Goal: Task Accomplishment & Management: Manage account settings

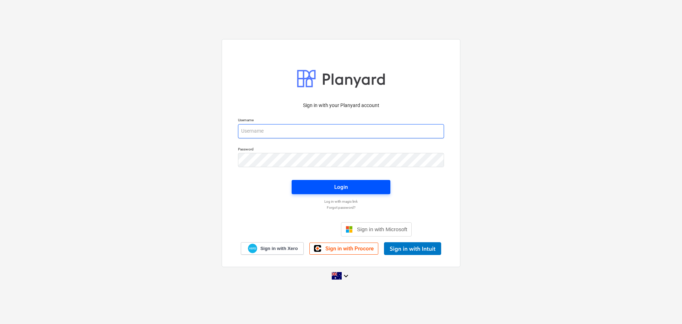
type input "gmorley@keanegroup.com.au"
click at [337, 185] on div "Login" at bounding box center [341, 186] width 14 height 9
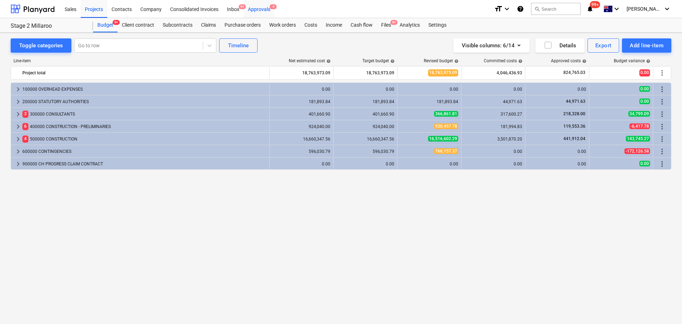
click at [258, 9] on div "Approvals 4" at bounding box center [259, 9] width 31 height 18
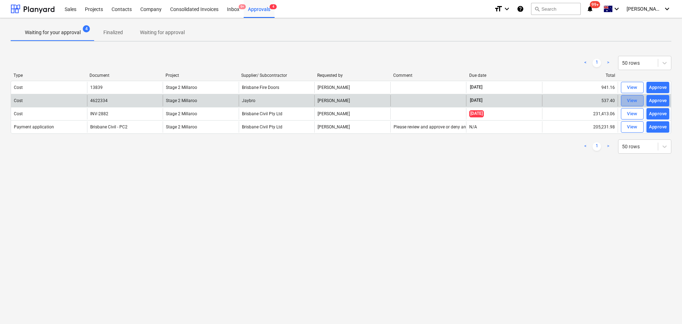
click at [628, 102] on div "View" at bounding box center [632, 101] width 11 height 8
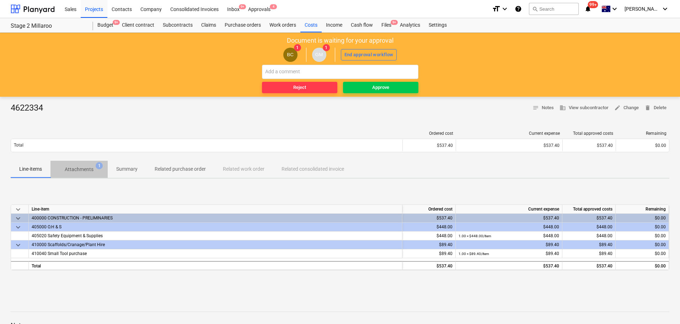
click at [86, 168] on p "Attachments" at bounding box center [79, 169] width 29 height 7
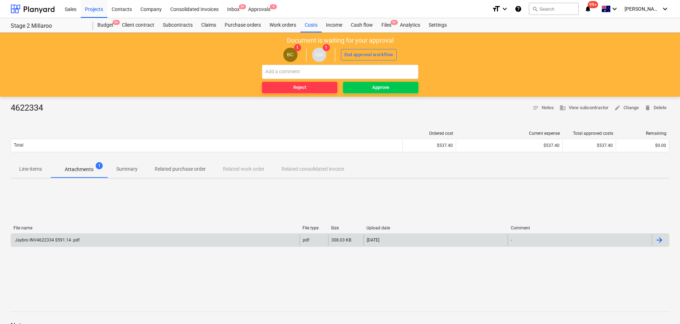
click at [57, 236] on div "Jaybro INV4622334 $591.14 .pdf" at bounding box center [155, 239] width 289 height 11
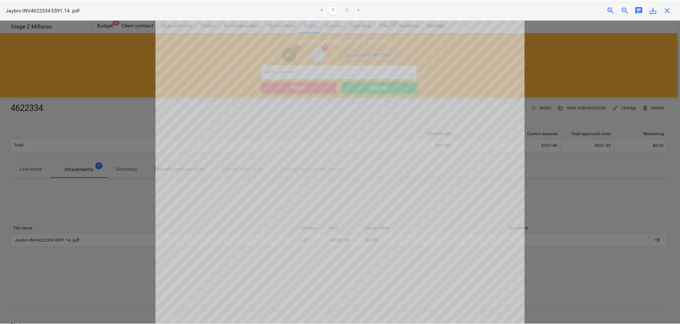
scroll to position [38, 0]
click at [668, 9] on span "close" at bounding box center [669, 10] width 9 height 9
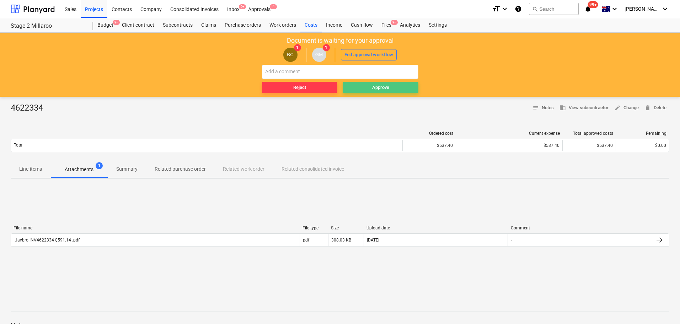
click at [378, 86] on div "Approve" at bounding box center [380, 88] width 17 height 8
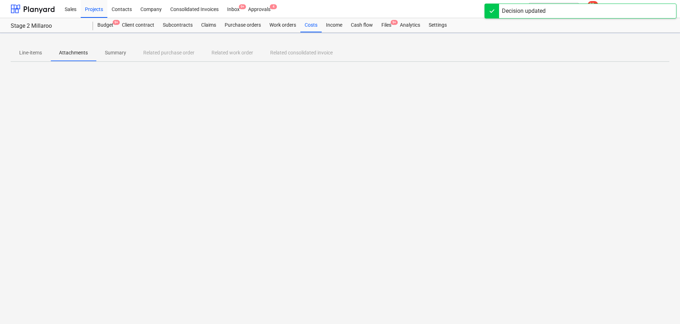
scroll to position [0, 0]
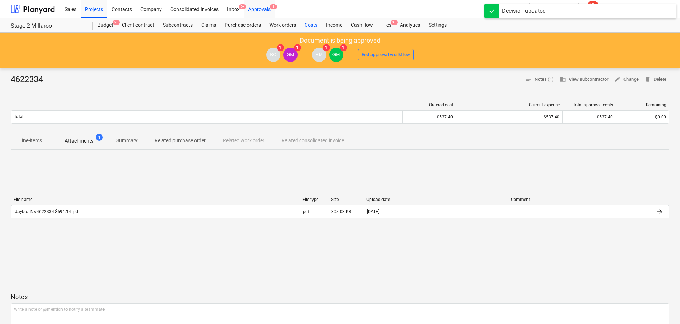
click at [258, 8] on div "Approvals 3" at bounding box center [259, 9] width 31 height 18
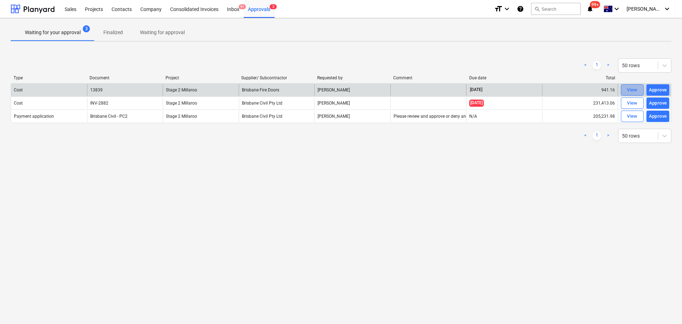
click at [631, 89] on div "View" at bounding box center [632, 90] width 11 height 8
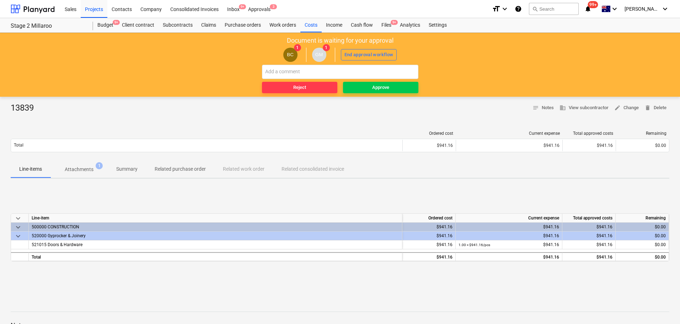
click at [83, 168] on p "Attachments" at bounding box center [79, 169] width 29 height 7
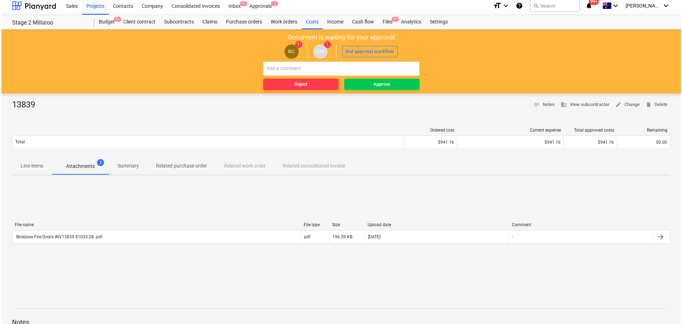
scroll to position [4, 0]
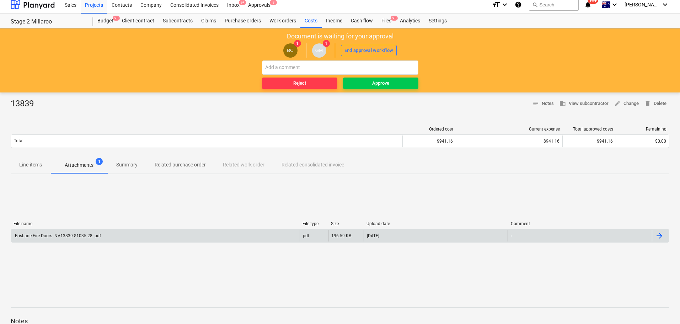
click at [72, 237] on div "Brisbane Fire Doors INV13839 $1035.28 .pdf" at bounding box center [57, 235] width 87 height 5
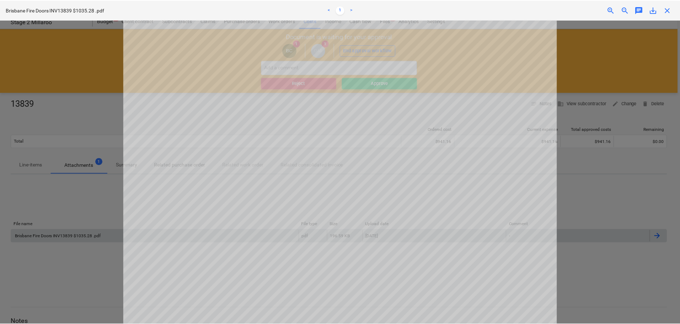
scroll to position [0, 0]
click at [671, 10] on span "close" at bounding box center [669, 10] width 9 height 9
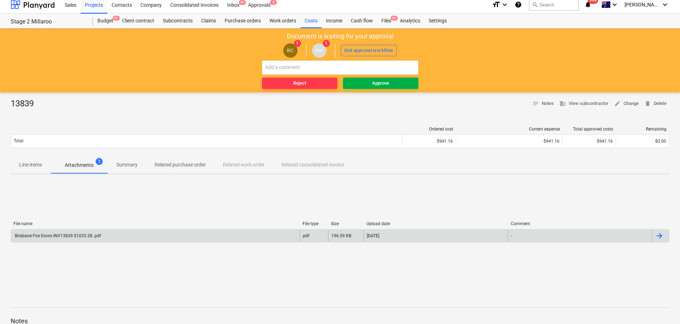
click at [378, 83] on div "Approve" at bounding box center [380, 83] width 17 height 8
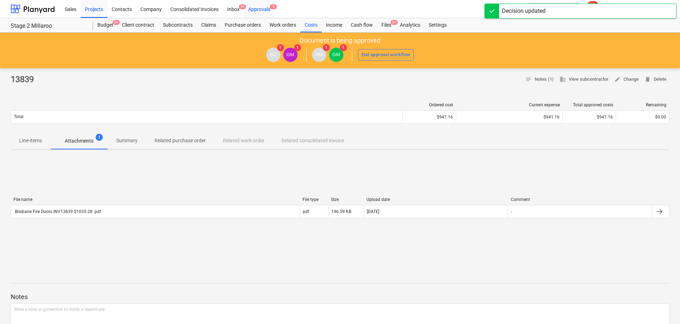
click at [265, 8] on div "Approvals 3" at bounding box center [259, 9] width 31 height 18
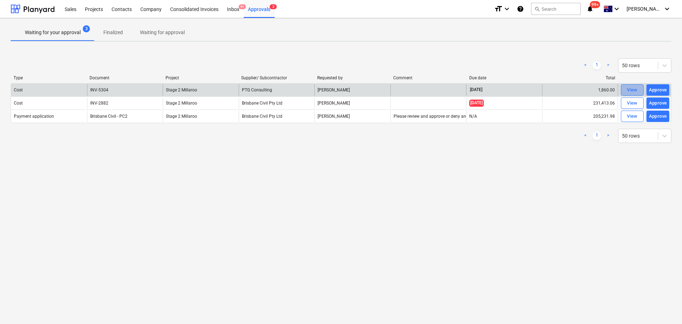
click at [634, 89] on div "View" at bounding box center [632, 90] width 11 height 8
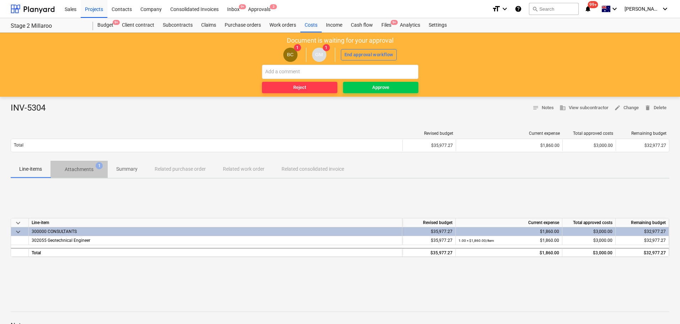
click at [72, 170] on p "Attachments" at bounding box center [79, 169] width 29 height 7
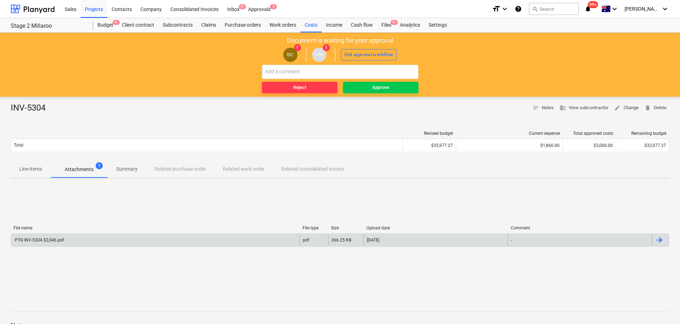
click at [50, 241] on div "PTG INV-5304 $2,046.pdf" at bounding box center [39, 239] width 50 height 5
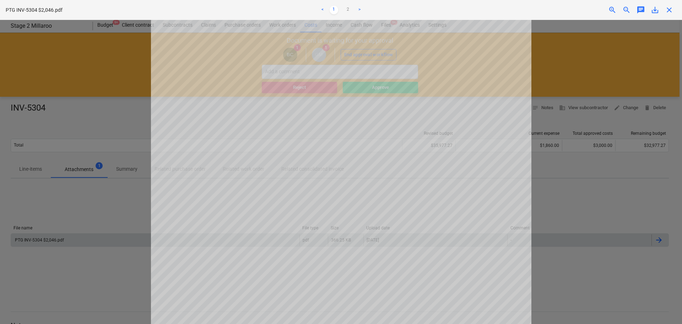
scroll to position [3, 0]
click at [667, 10] on span "close" at bounding box center [669, 10] width 9 height 9
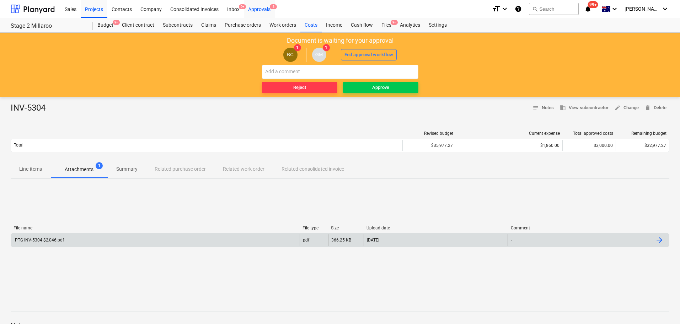
click at [260, 7] on div "Approvals 3" at bounding box center [259, 9] width 31 height 18
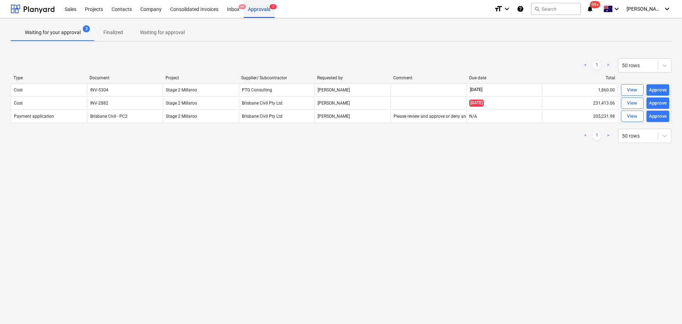
click at [258, 9] on div "Approvals 5" at bounding box center [259, 9] width 31 height 18
click at [231, 9] on div "Inbox 9+" at bounding box center [233, 9] width 21 height 18
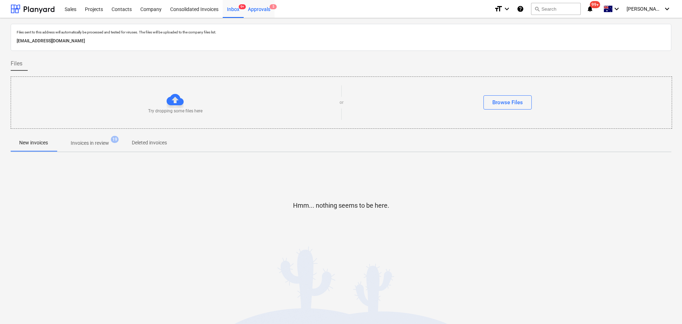
click at [261, 9] on div "Approvals 5" at bounding box center [259, 9] width 31 height 18
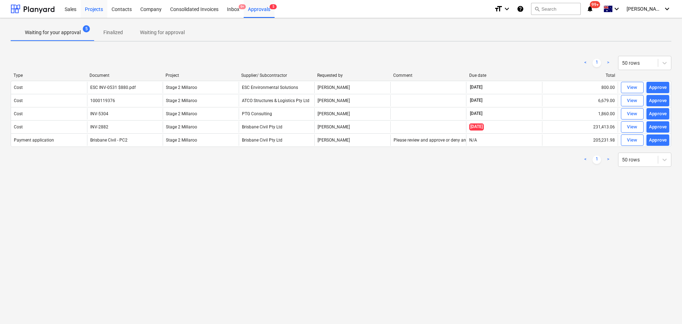
click at [95, 7] on div "Projects" at bounding box center [94, 9] width 27 height 18
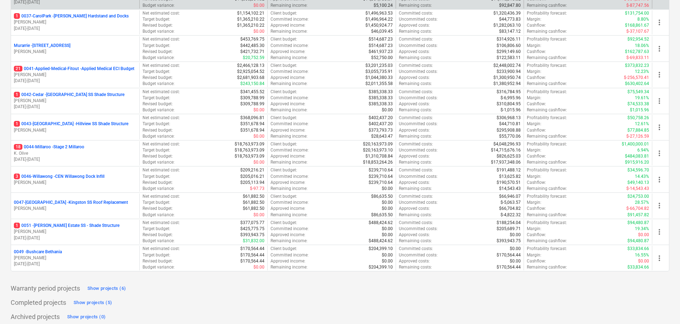
scroll to position [136, 0]
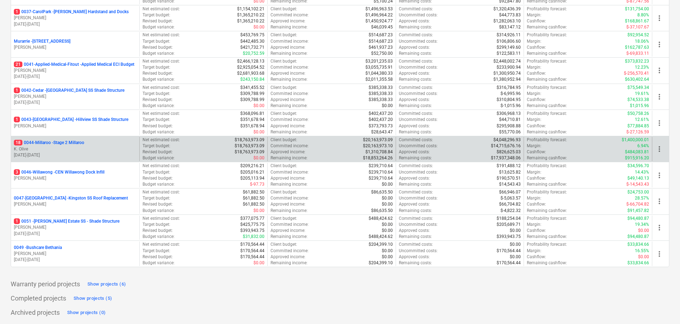
click at [43, 146] on p "K. Olive" at bounding box center [75, 149] width 123 height 6
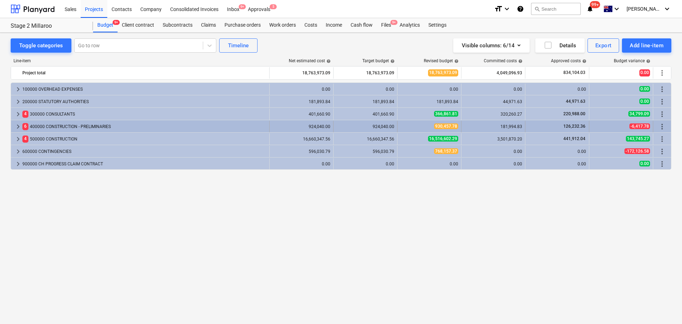
click at [18, 126] on span "keyboard_arrow_right" at bounding box center [18, 126] width 9 height 9
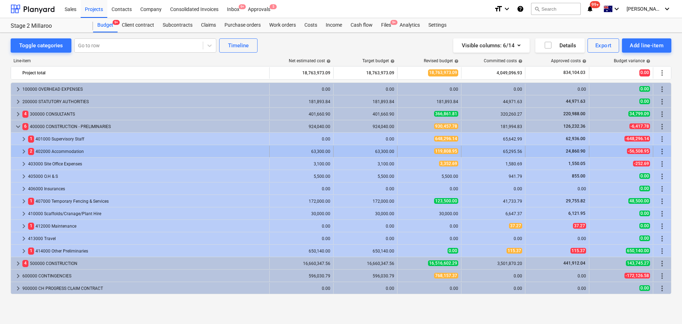
click at [25, 151] on span "keyboard_arrow_right" at bounding box center [24, 151] width 9 height 9
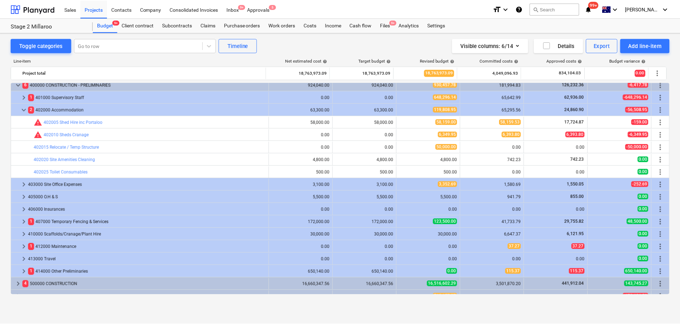
scroll to position [62, 0]
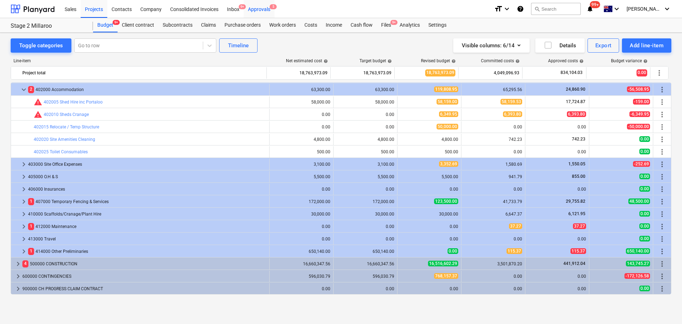
click at [258, 7] on div "Approvals 5" at bounding box center [259, 9] width 31 height 18
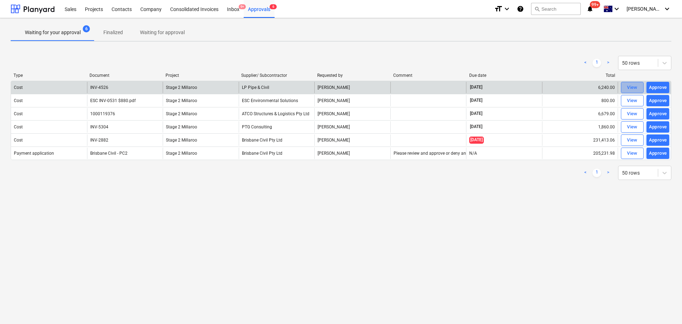
click at [634, 88] on div "View" at bounding box center [632, 88] width 11 height 8
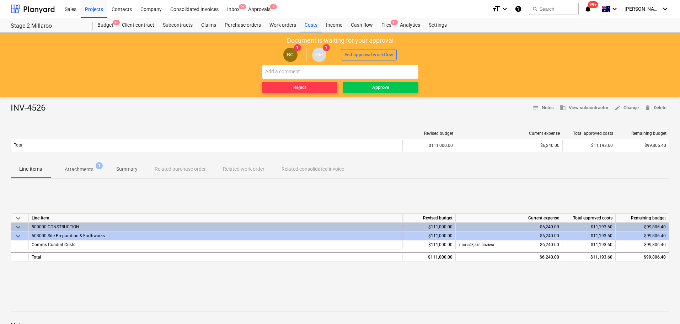
click at [84, 169] on p "Attachments" at bounding box center [79, 169] width 29 height 7
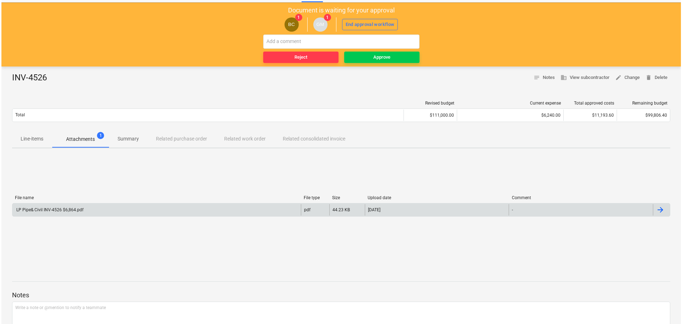
scroll to position [26, 0]
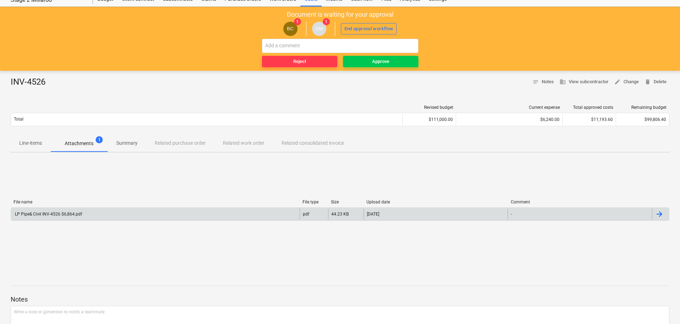
click at [43, 213] on div "LP Pipe& Civil INV-4526 $6,864.pdf" at bounding box center [48, 213] width 68 height 5
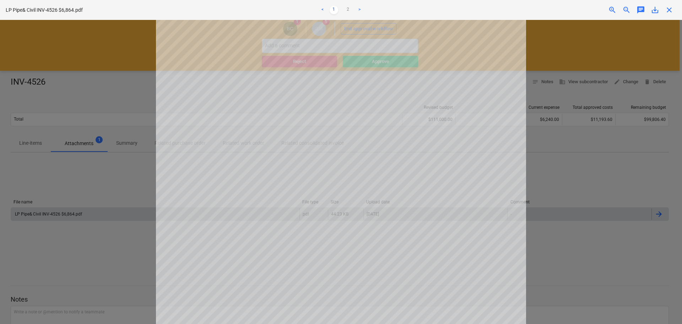
scroll to position [0, 0]
click at [350, 10] on link "2" at bounding box center [348, 10] width 9 height 9
click at [670, 9] on span "close" at bounding box center [669, 10] width 9 height 9
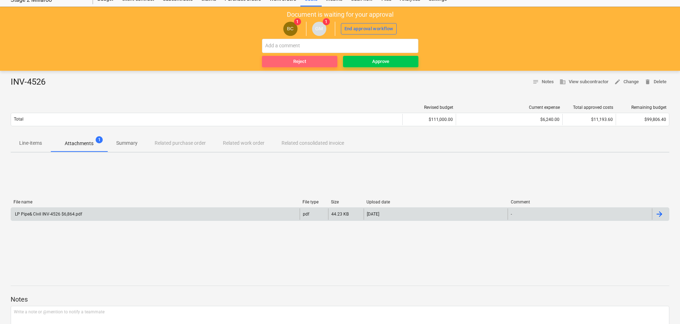
click at [301, 59] on div "Reject" at bounding box center [299, 62] width 13 height 8
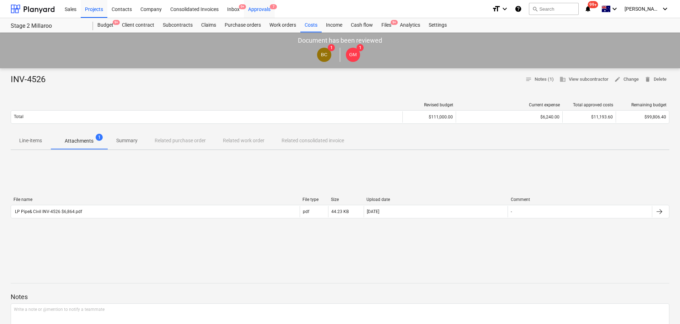
click at [258, 8] on div "Approvals 7" at bounding box center [259, 9] width 31 height 18
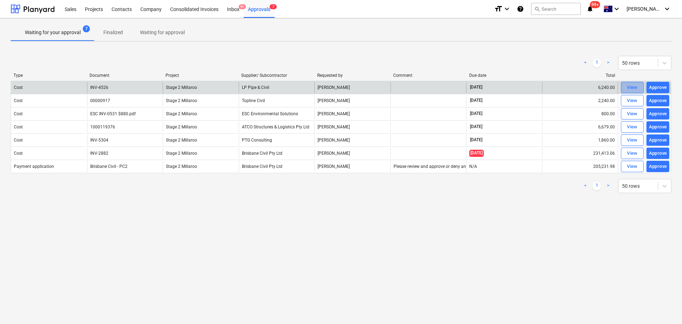
click at [629, 86] on div "View" at bounding box center [632, 88] width 11 height 8
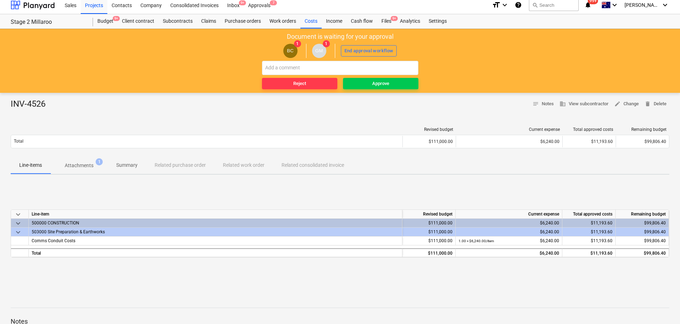
scroll to position [9, 0]
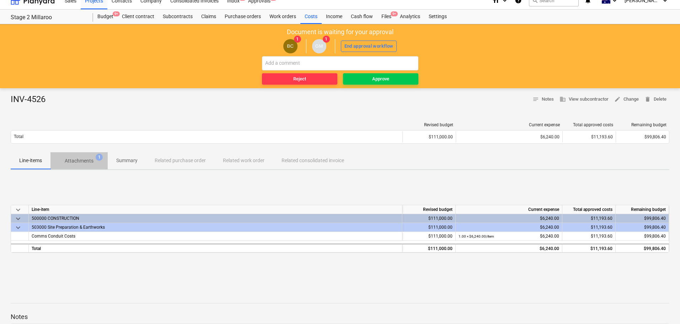
click at [79, 162] on p "Attachments" at bounding box center [79, 160] width 29 height 7
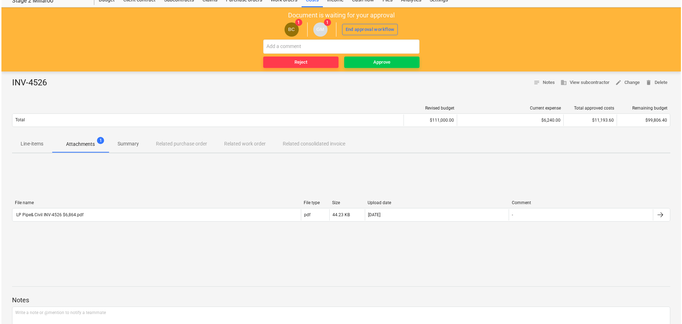
scroll to position [35, 0]
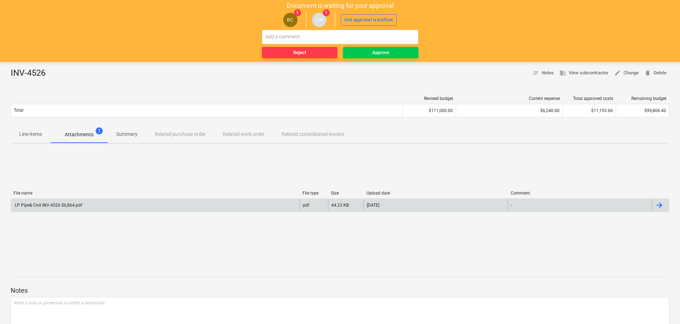
click at [31, 204] on div "LP Pipe& Civil INV-4526 $6,864.pdf" at bounding box center [48, 205] width 68 height 5
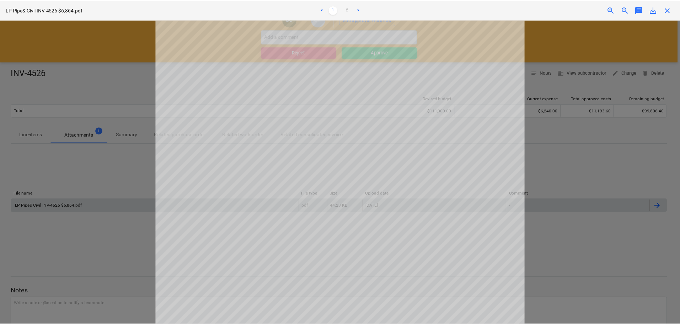
scroll to position [0, 0]
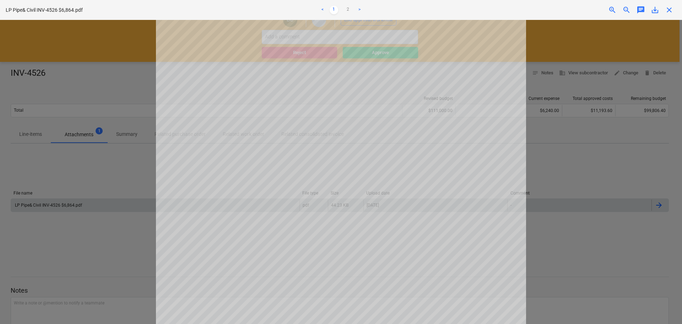
click at [668, 9] on span "close" at bounding box center [669, 10] width 9 height 9
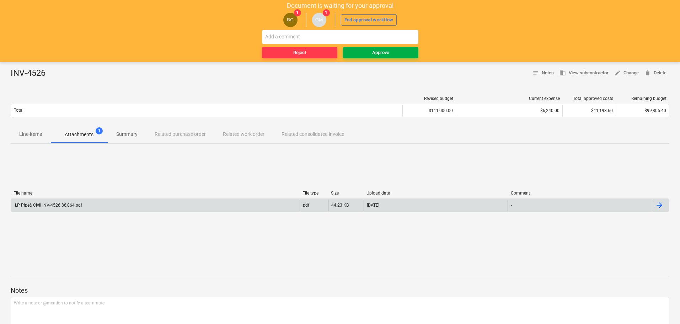
click at [376, 53] on div "Approve" at bounding box center [380, 53] width 17 height 8
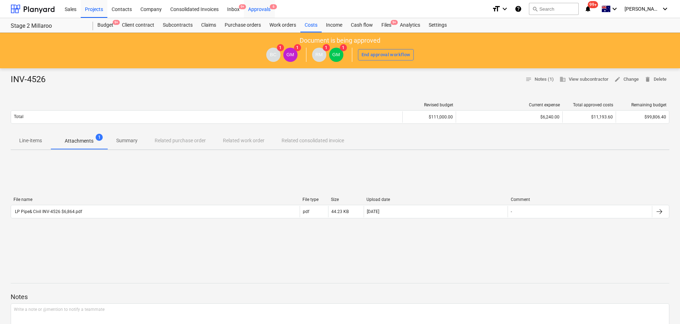
click at [260, 8] on div "Approvals 6" at bounding box center [259, 9] width 31 height 18
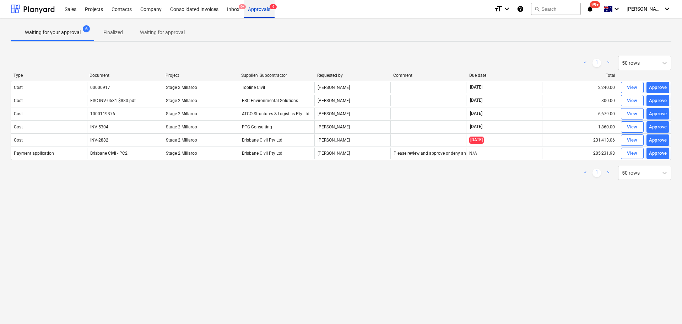
click at [260, 9] on div "Approvals 6" at bounding box center [259, 9] width 31 height 18
